Goal: Task Accomplishment & Management: Complete application form

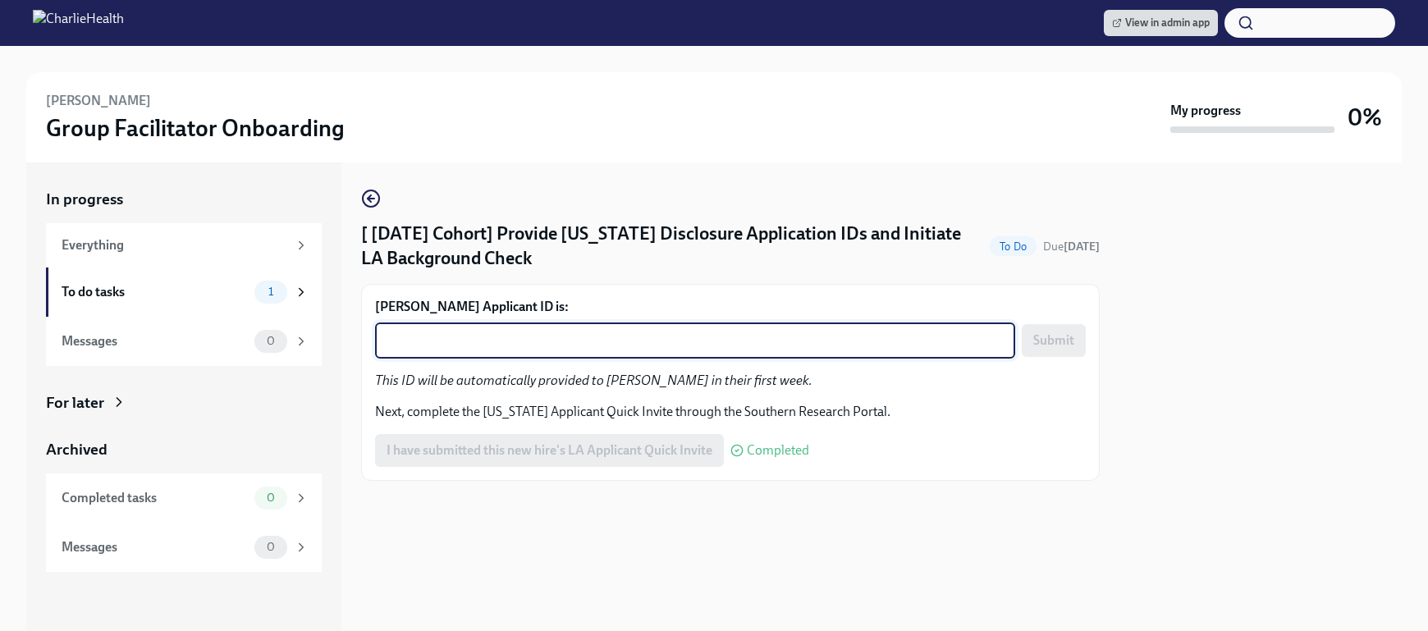
click at [607, 340] on textarea "Nicole Clark's Applicant ID is:" at bounding box center [695, 341] width 621 height 20
paste textarea "1254760"
type textarea "1254760"
click at [1079, 340] on button "Submit" at bounding box center [1054, 340] width 64 height 33
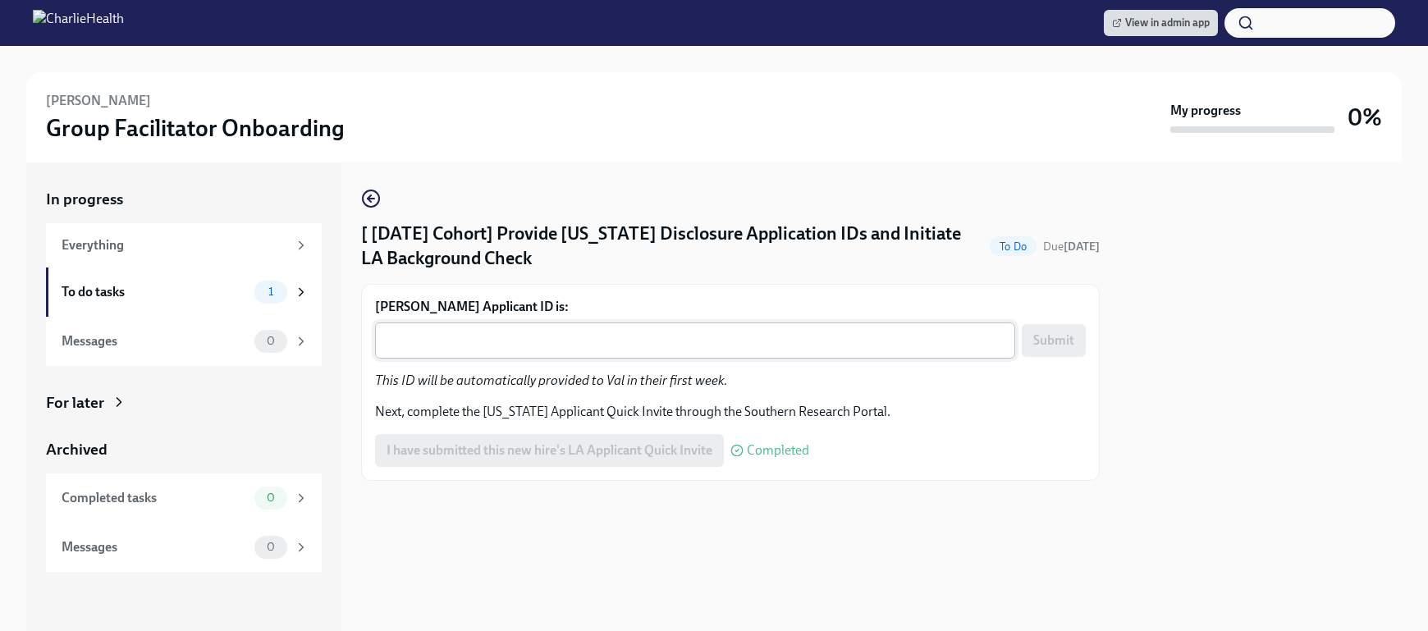
click at [735, 338] on textarea "[PERSON_NAME] Applicant ID is:" at bounding box center [695, 341] width 621 height 20
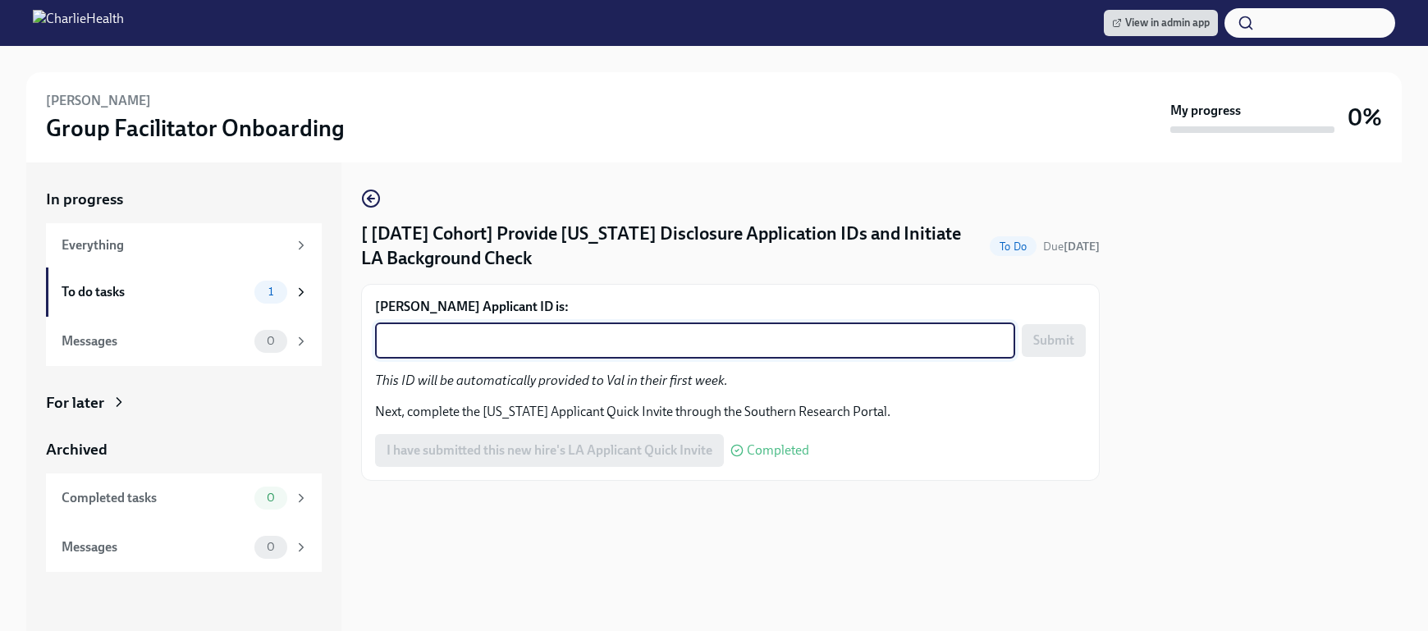
paste textarea "1254765"
type textarea "1254765"
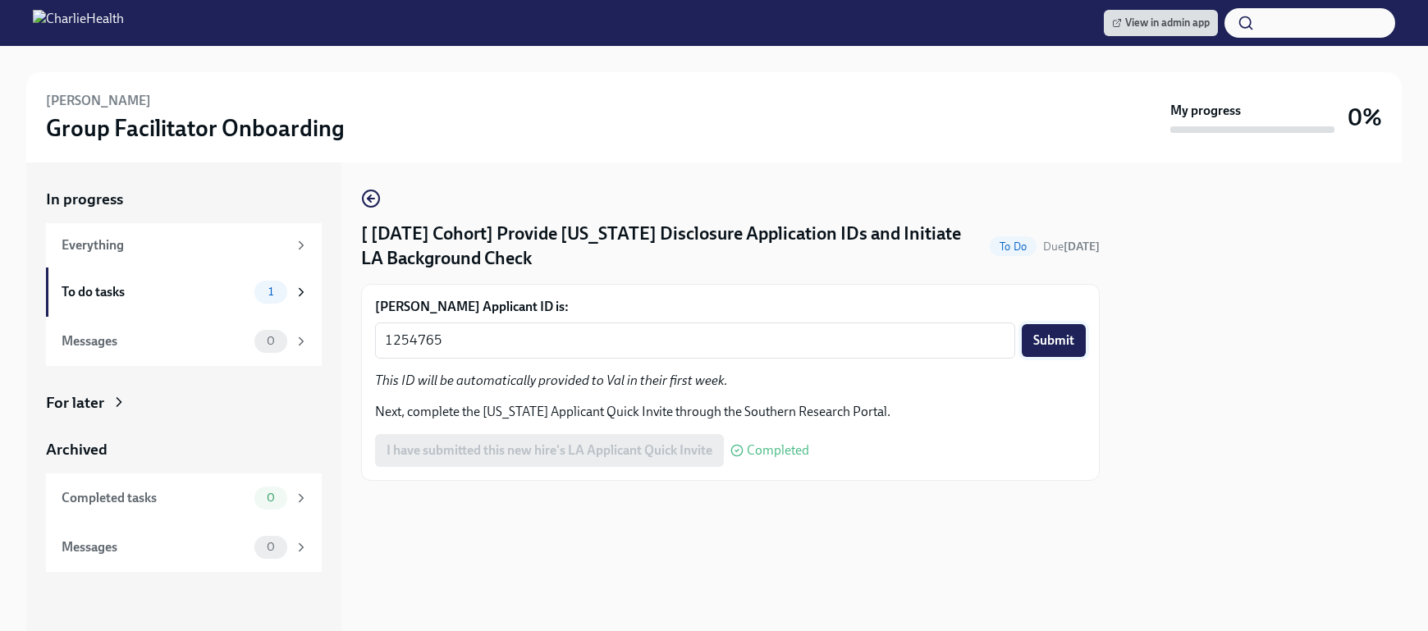
click at [1043, 342] on span "Submit" at bounding box center [1054, 340] width 41 height 16
